Goal: Task Accomplishment & Management: Use online tool/utility

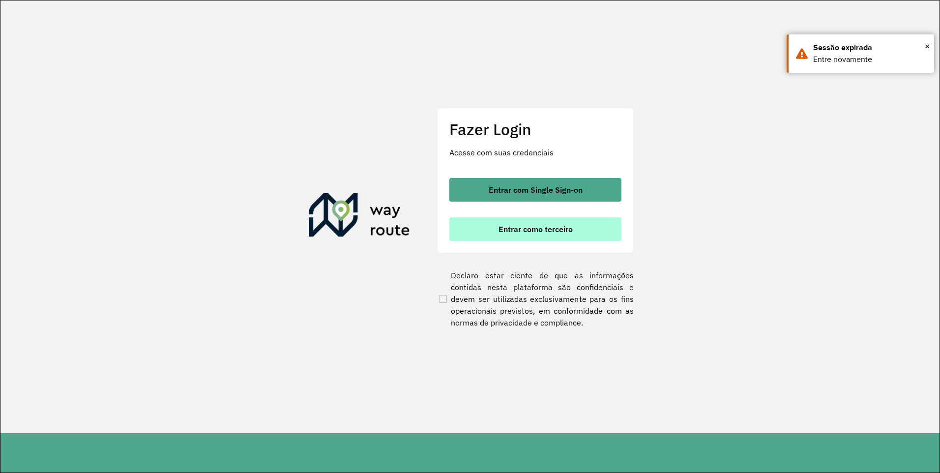
click at [571, 223] on button "Entrar como terceiro" at bounding box center [535, 229] width 172 height 24
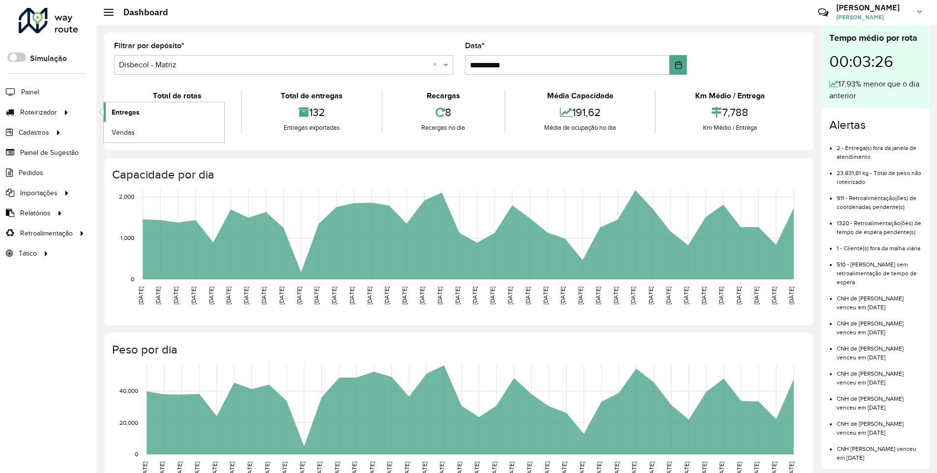
click at [128, 115] on span "Entregas" at bounding box center [126, 112] width 28 height 10
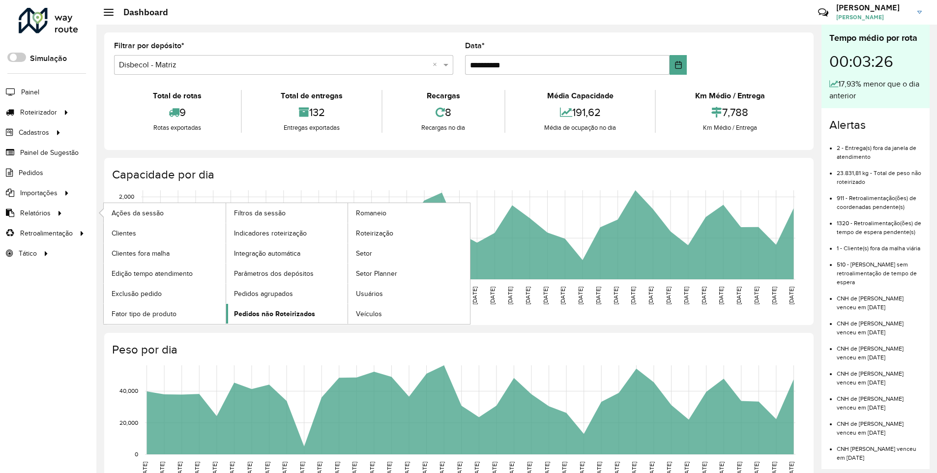
click at [273, 309] on span "Pedidos não Roteirizados" at bounding box center [274, 314] width 81 height 10
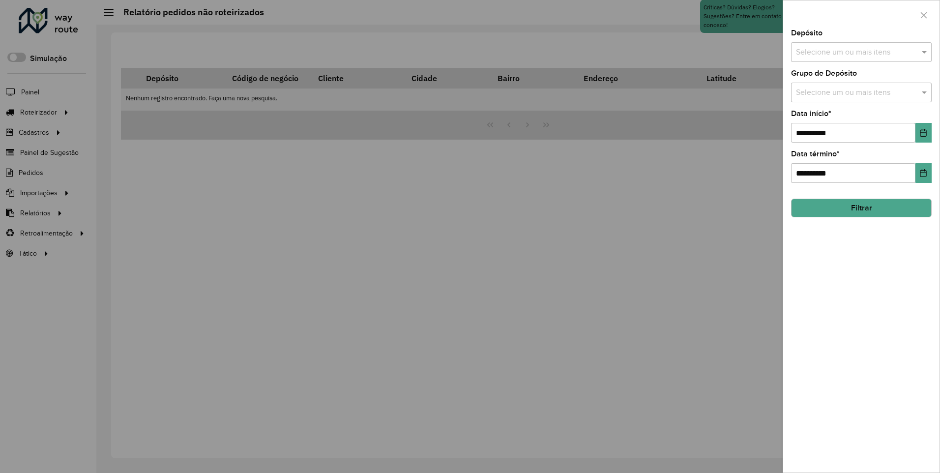
click at [853, 46] on div "Selecione um ou mais itens" at bounding box center [861, 52] width 141 height 20
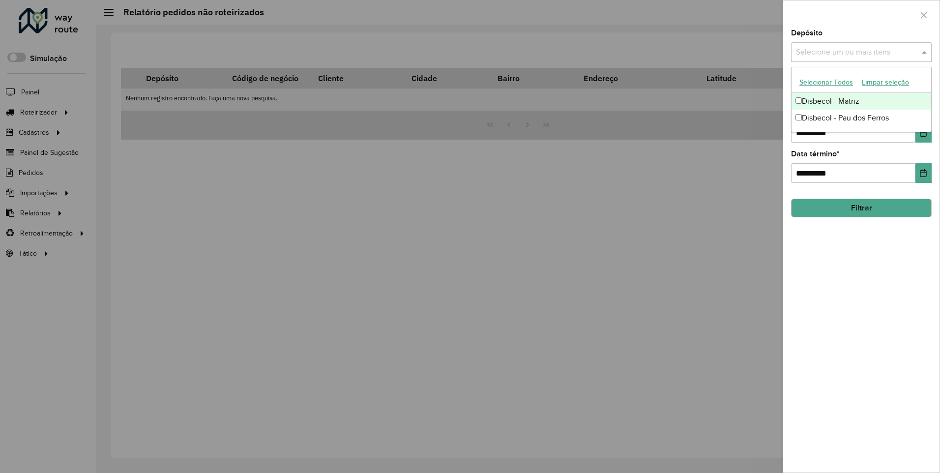
click at [826, 104] on div "Disbecol - Matriz" at bounding box center [861, 101] width 140 height 17
click at [804, 239] on div "**********" at bounding box center [861, 250] width 156 height 443
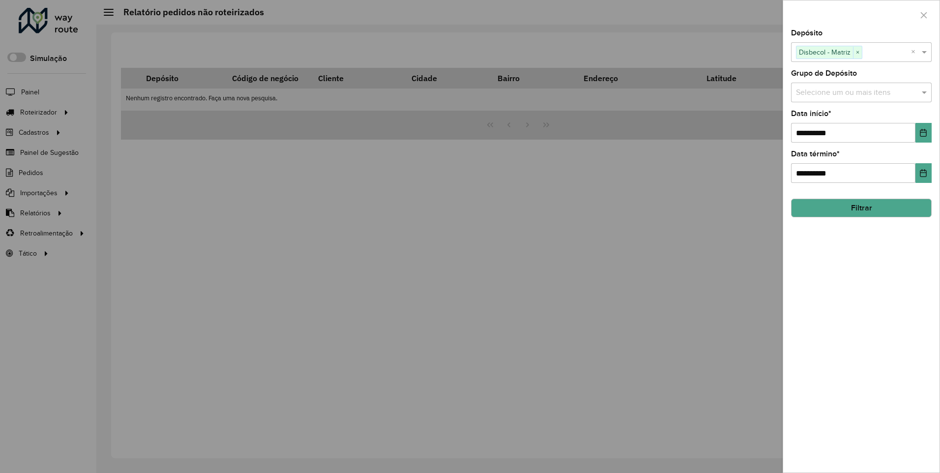
click at [859, 88] on input "text" at bounding box center [856, 93] width 126 height 12
click at [831, 141] on div "GEO NO" at bounding box center [861, 141] width 140 height 17
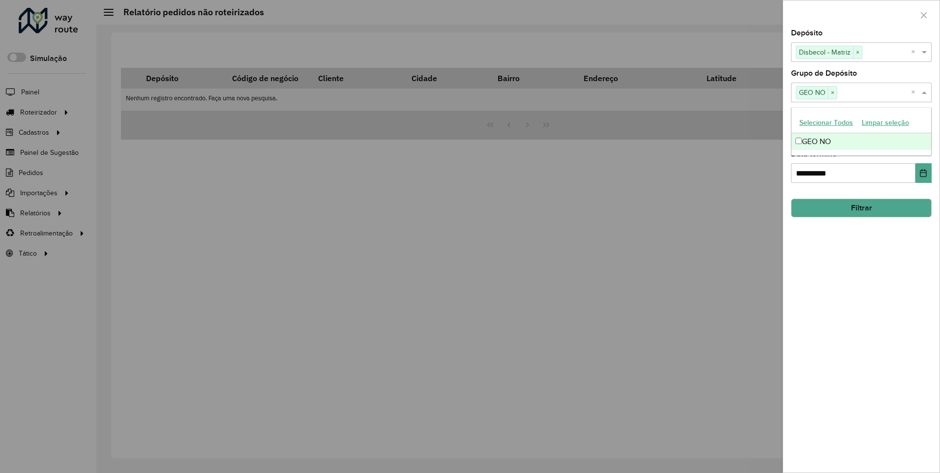
click at [805, 143] on div "GEO NO" at bounding box center [861, 141] width 140 height 17
drag, startPoint x: 835, startPoint y: 253, endPoint x: 839, endPoint y: 230, distance: 23.4
click at [835, 253] on div "**********" at bounding box center [861, 250] width 156 height 443
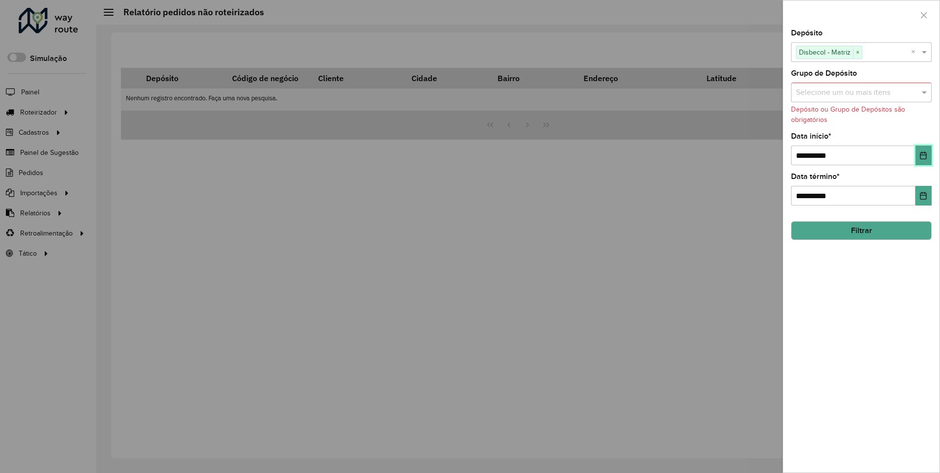
click at [917, 154] on button "Choose Date" at bounding box center [923, 155] width 16 height 20
drag, startPoint x: 939, startPoint y: 395, endPoint x: 928, endPoint y: 335, distance: 60.8
click at [939, 394] on div "**********" at bounding box center [861, 250] width 156 height 443
click at [869, 239] on button "Filtrar" at bounding box center [861, 230] width 141 height 19
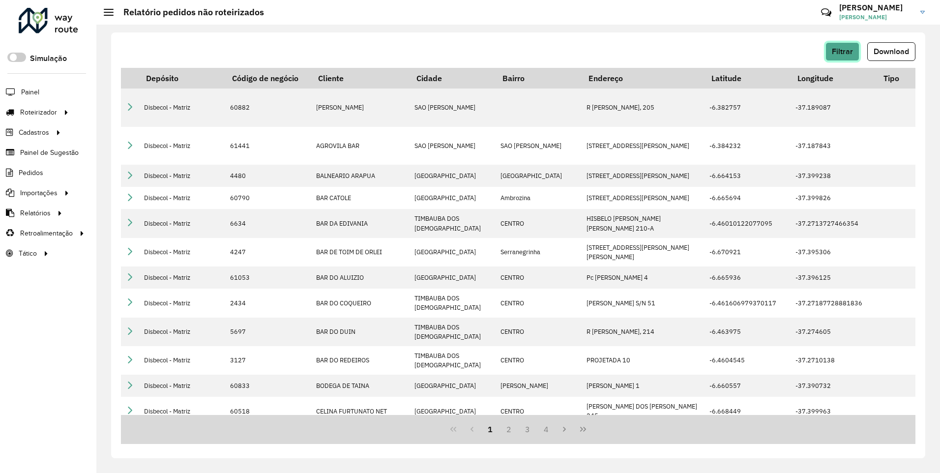
click at [846, 49] on span "Filtrar" at bounding box center [842, 51] width 21 height 8
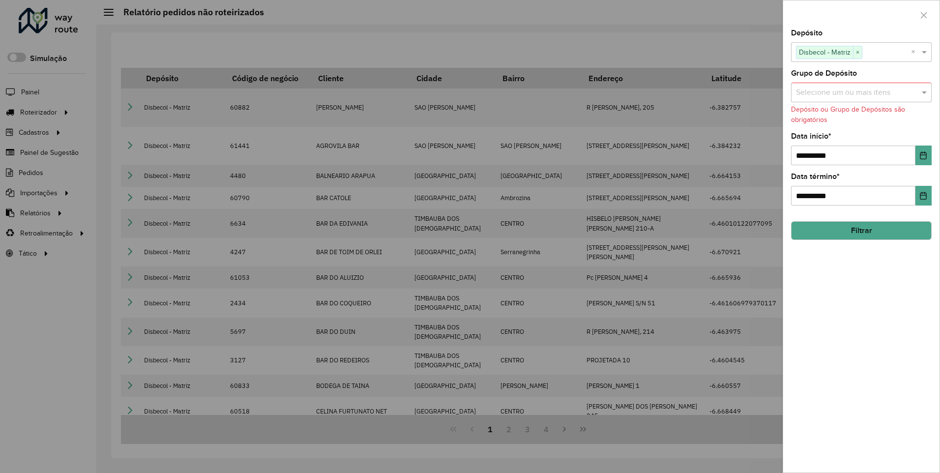
click at [731, 29] on div at bounding box center [470, 236] width 940 height 473
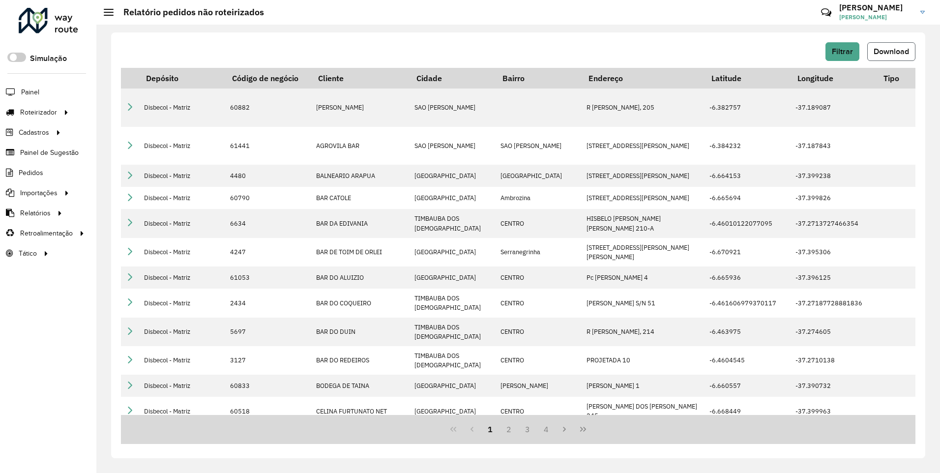
click at [898, 53] on span "Download" at bounding box center [890, 51] width 35 height 8
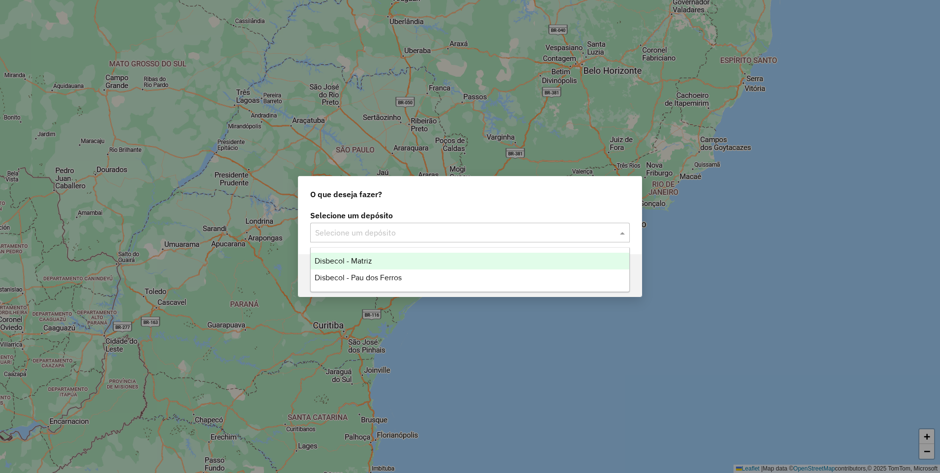
click at [510, 229] on input "text" at bounding box center [460, 233] width 290 height 12
click at [385, 261] on div "Disbecol - Matriz" at bounding box center [470, 261] width 318 height 17
